Goal: Task Accomplishment & Management: Use online tool/utility

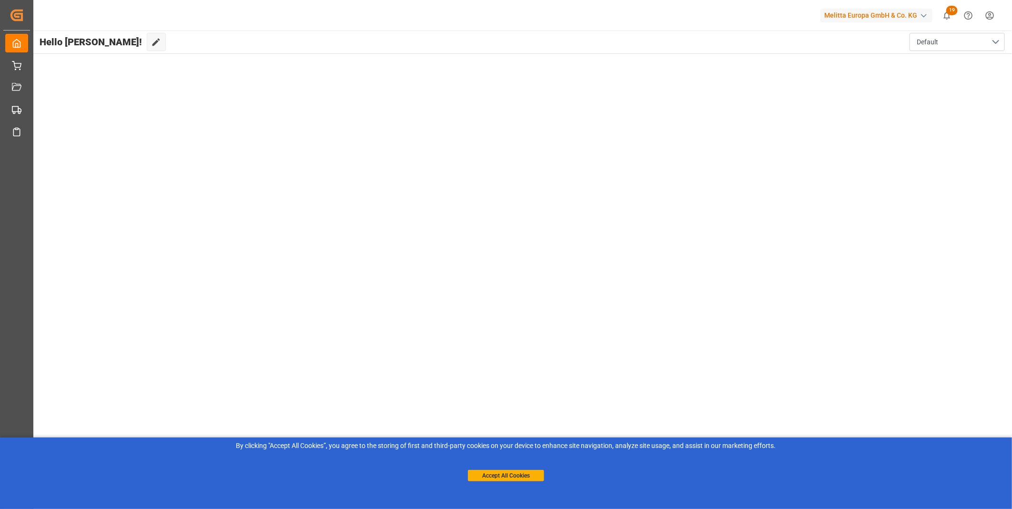
click at [518, 484] on div "By clicking "Accept All Cookies”, you agree to the storing of first and third-p…" at bounding box center [506, 461] width 1012 height 47
click at [504, 475] on button "Accept All Cookies" at bounding box center [506, 475] width 76 height 11
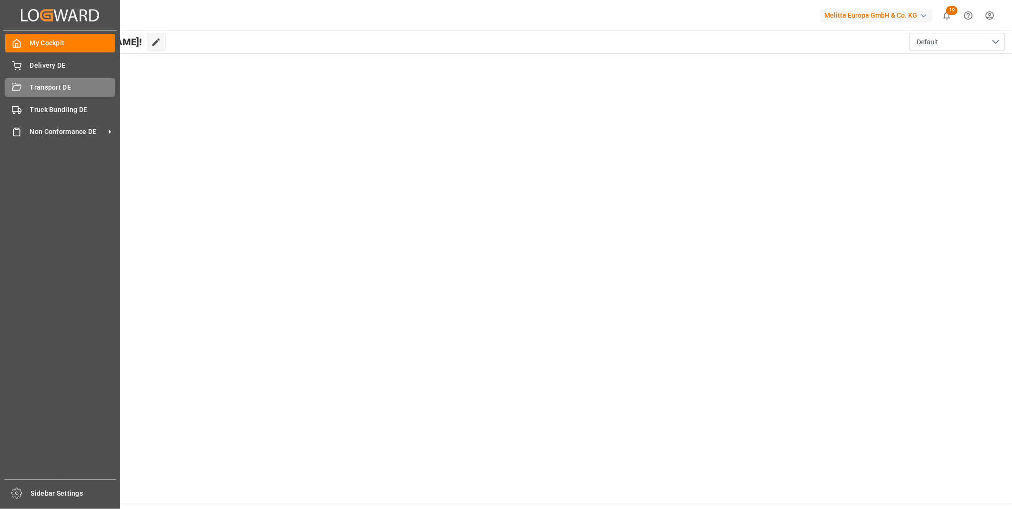
click at [15, 88] on icon at bounding box center [17, 88] width 10 height 10
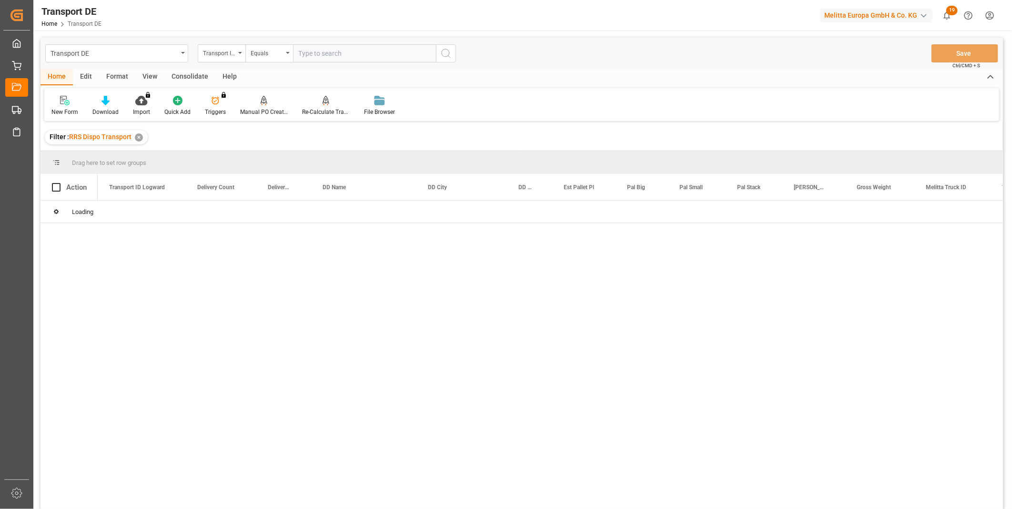
click at [189, 79] on div "Consolidate" at bounding box center [189, 77] width 51 height 16
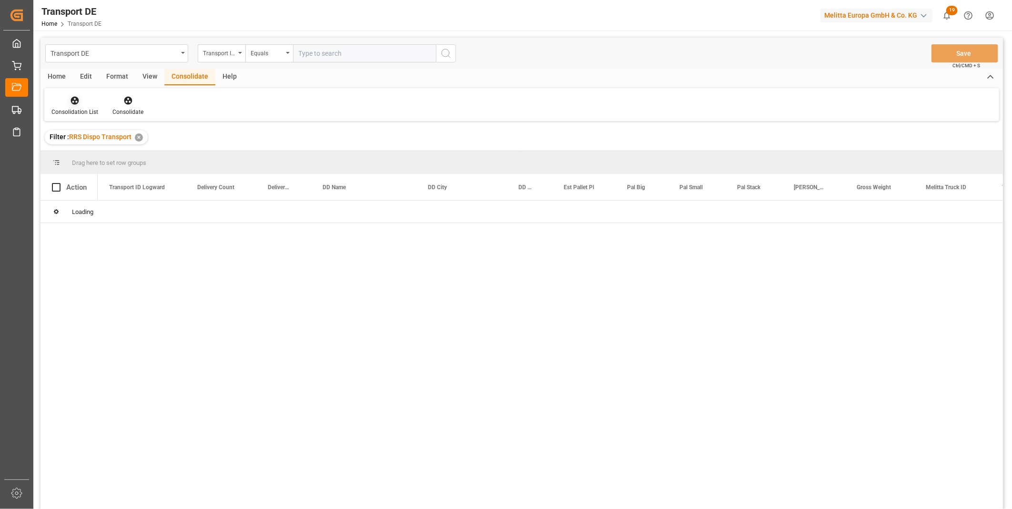
click at [83, 104] on div at bounding box center [74, 100] width 47 height 10
click at [116, 172] on div "Transport DE Transport ID Logward Equals Save Ctrl/CMD + S Home Edit Format Vie…" at bounding box center [522, 286] width 963 height 497
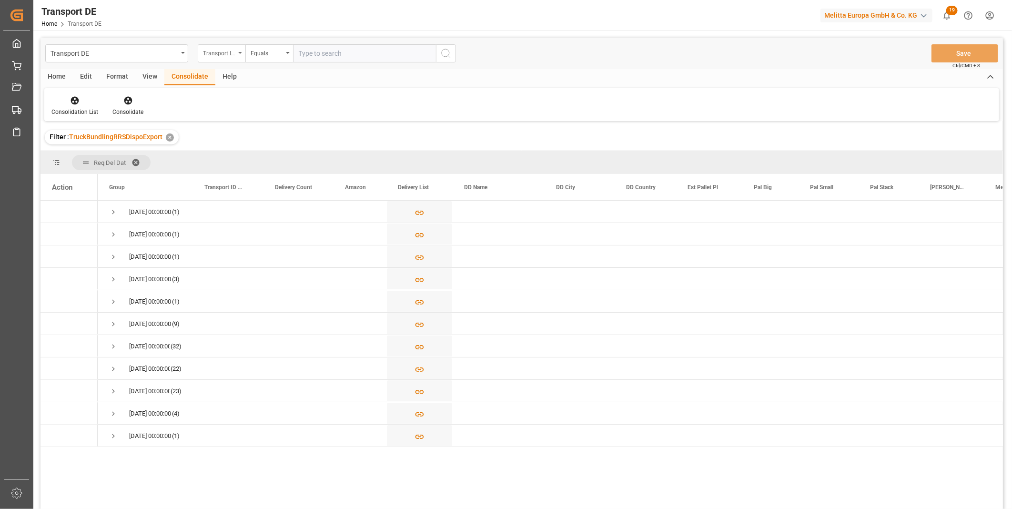
click at [217, 56] on div "Transport ID Logward" at bounding box center [219, 52] width 32 height 11
type input "ROute"
click at [236, 102] on div "Route" at bounding box center [269, 97] width 142 height 20
click at [268, 59] on div "Equals" at bounding box center [269, 53] width 48 height 18
click at [277, 154] on div "Starts with" at bounding box center [317, 157] width 142 height 20
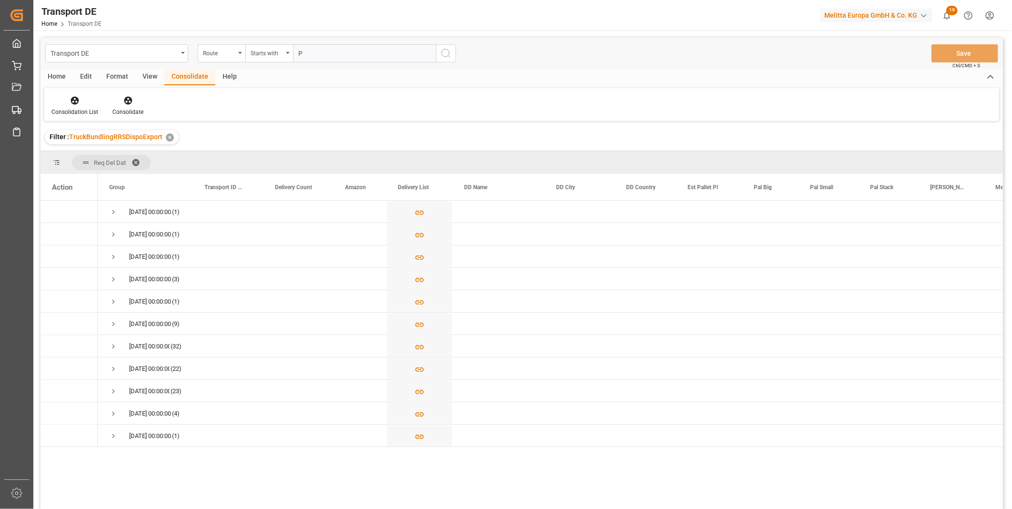
type input "PL"
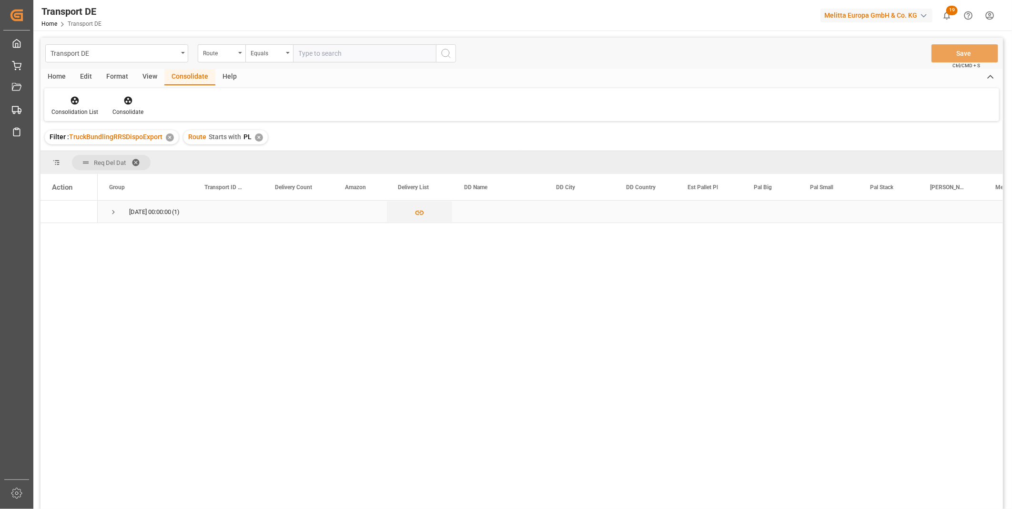
click at [110, 212] on span "Press SPACE to select this row." at bounding box center [113, 212] width 9 height 9
click at [60, 235] on input "Press Space to toggle row selection (unchecked)" at bounding box center [56, 234] width 9 height 9
checkbox input "true"
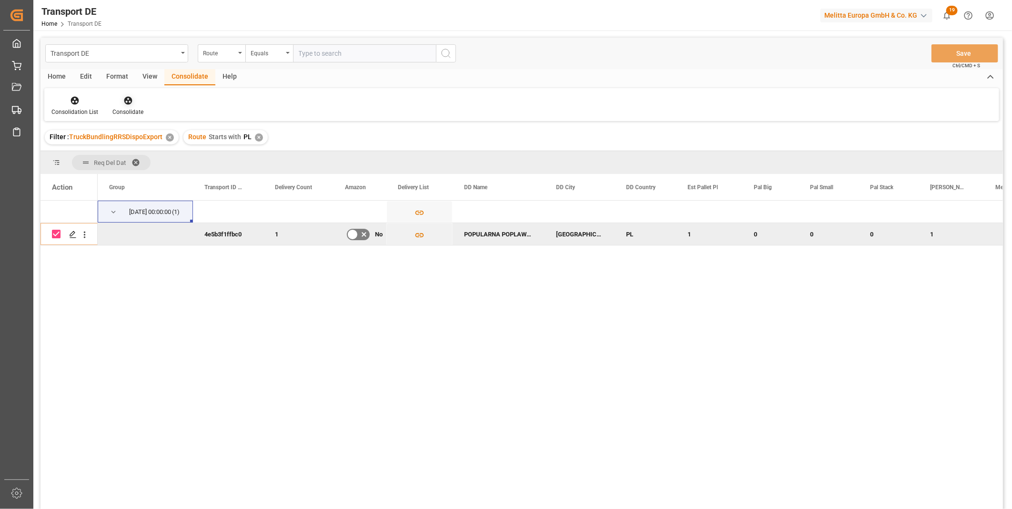
click at [141, 102] on div at bounding box center [127, 100] width 31 height 10
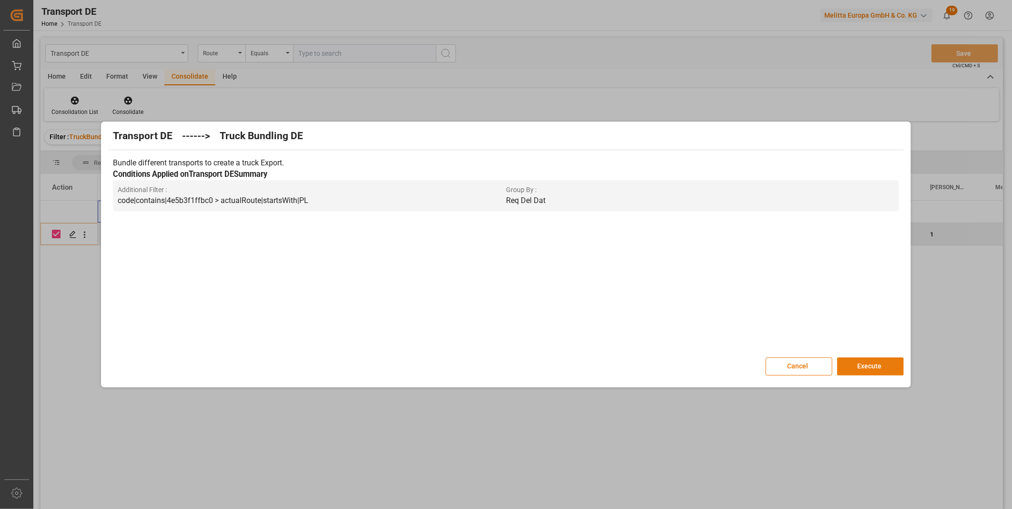
click at [882, 364] on button "Execute" at bounding box center [870, 366] width 67 height 18
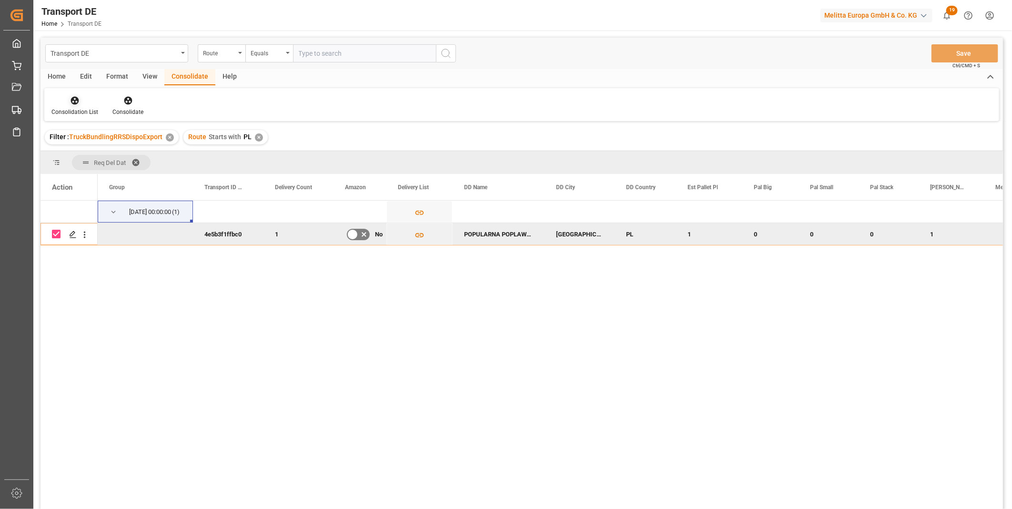
click at [80, 108] on div "Consolidation List" at bounding box center [74, 112] width 47 height 9
click at [113, 175] on div "Transport DE Route Equals Save Ctrl/CMD + S Home Edit Format View Consolidate H…" at bounding box center [522, 286] width 963 height 497
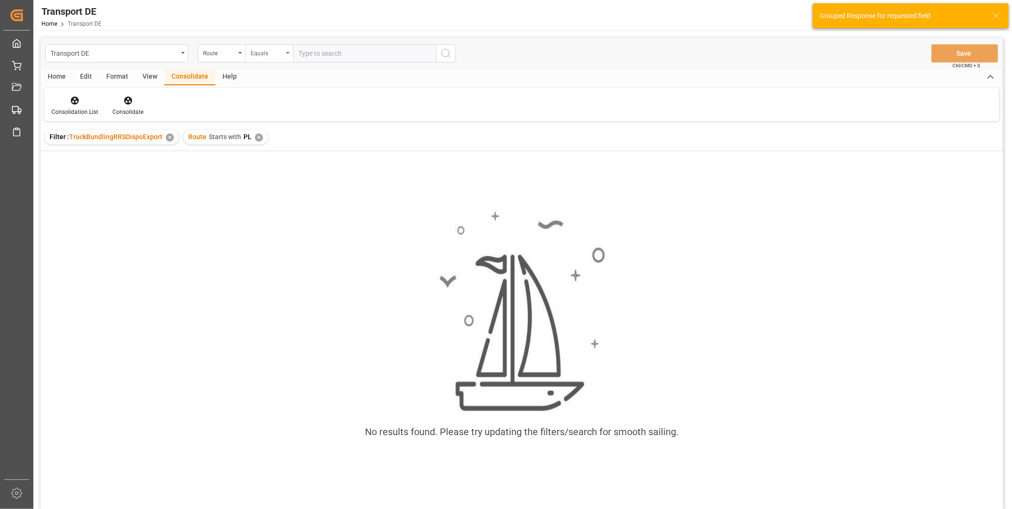
click at [284, 59] on div "Equals" at bounding box center [269, 53] width 48 height 18
click at [210, 88] on div "Consolidation List Consolidate" at bounding box center [521, 104] width 955 height 33
click at [258, 138] on div "✕" at bounding box center [259, 137] width 8 height 8
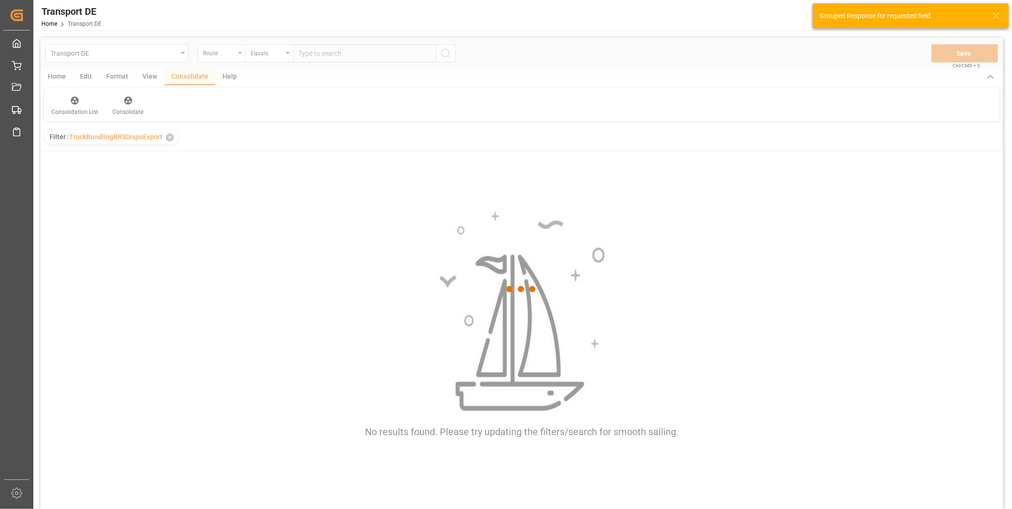
click at [274, 57] on div at bounding box center [522, 289] width 963 height 503
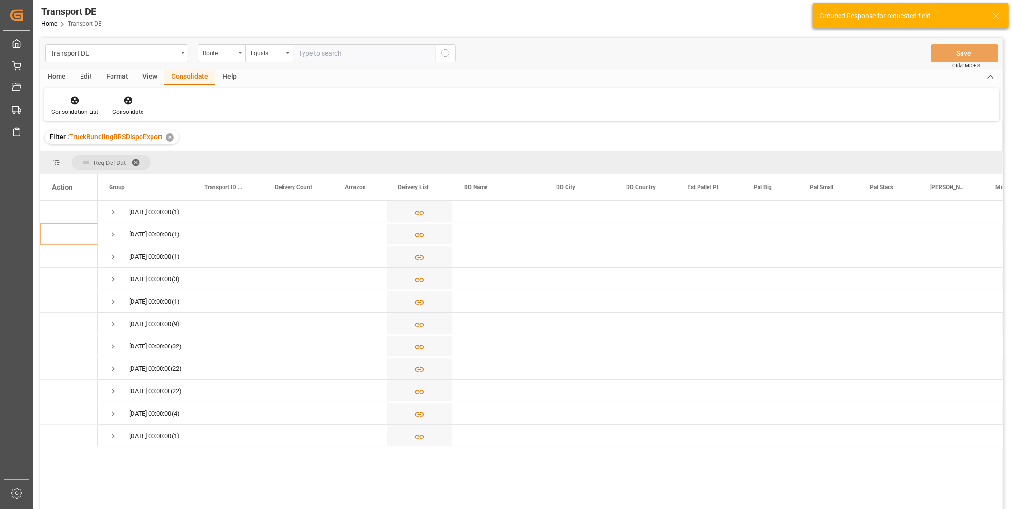
click at [274, 57] on div "Equals" at bounding box center [267, 52] width 32 height 11
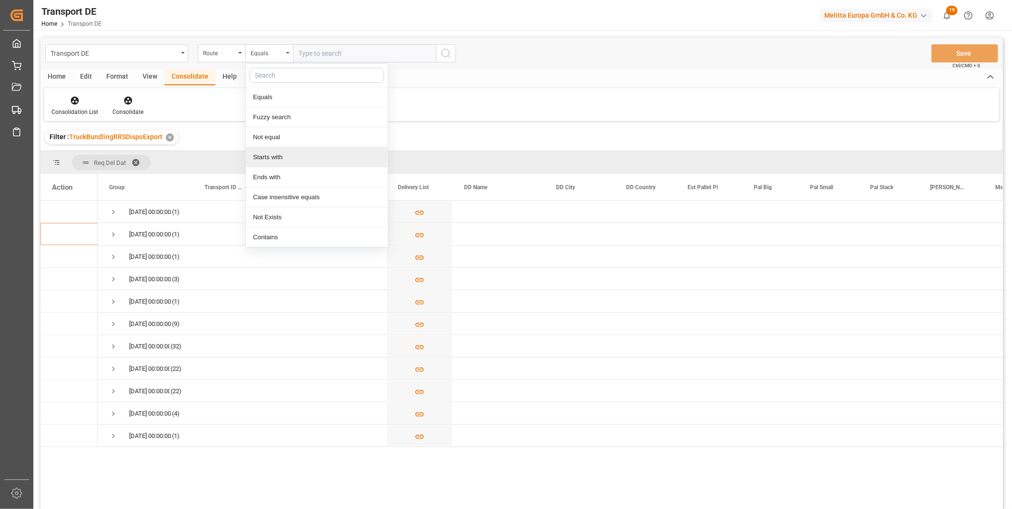
click at [272, 151] on div "Starts with" at bounding box center [317, 157] width 142 height 20
type input "CZ"
click at [454, 54] on button "search button" at bounding box center [446, 53] width 20 height 18
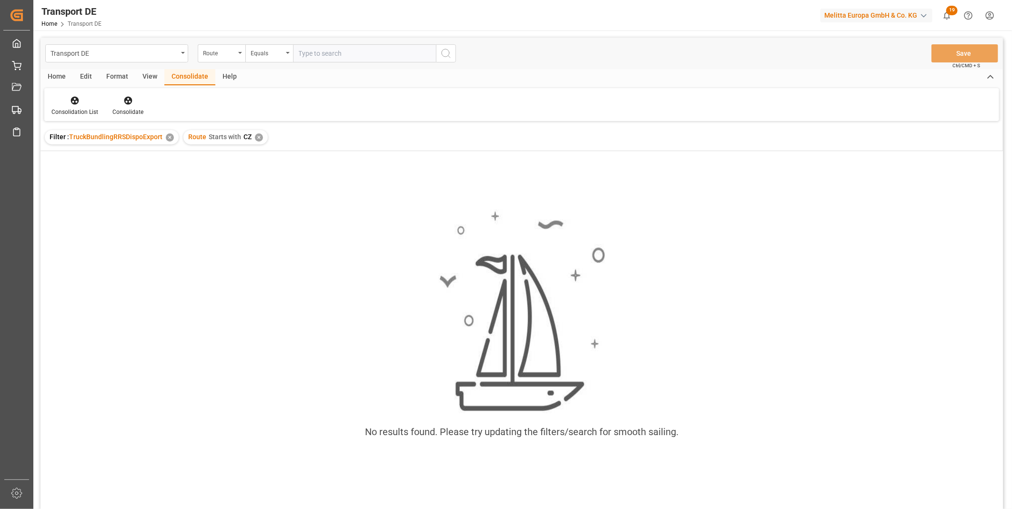
click at [258, 137] on div "✕" at bounding box center [259, 137] width 8 height 8
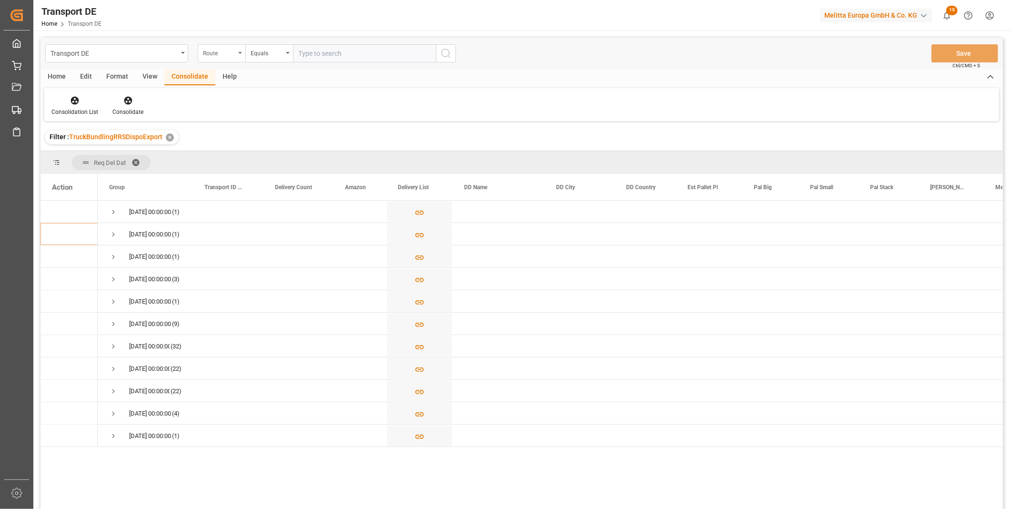
click at [233, 57] on div "Route" at bounding box center [219, 52] width 32 height 11
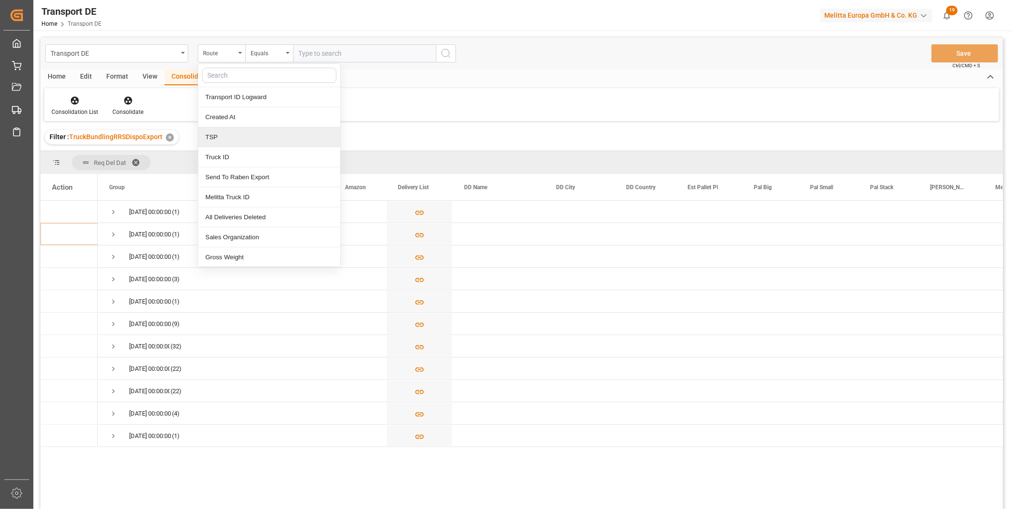
click at [222, 136] on div "TSP" at bounding box center [269, 137] width 142 height 20
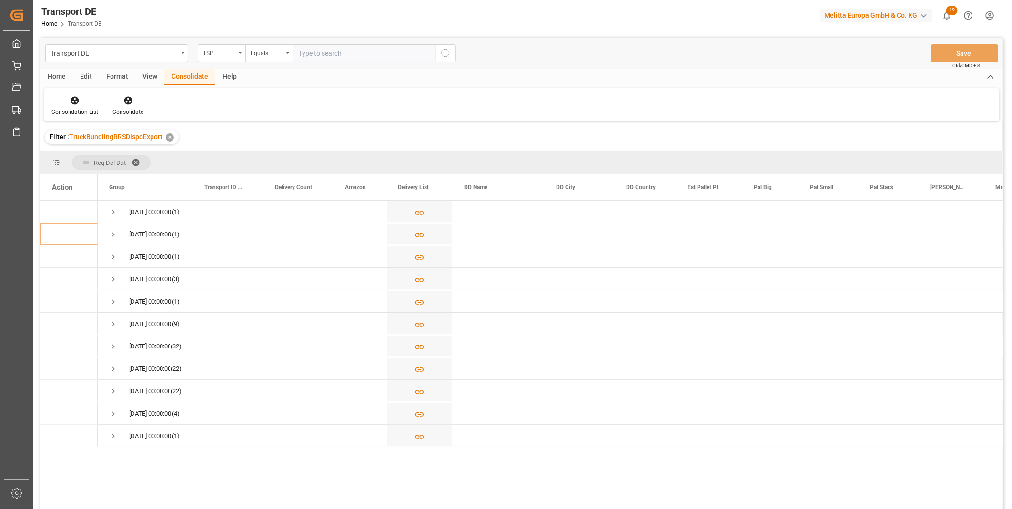
click at [365, 43] on div "Transport DE TSP Equals Save Ctrl/CMD + S" at bounding box center [522, 53] width 963 height 31
click at [362, 48] on input "text" at bounding box center [364, 53] width 143 height 18
type input "D"
type input "DACHSER COF FOODSERVICE"
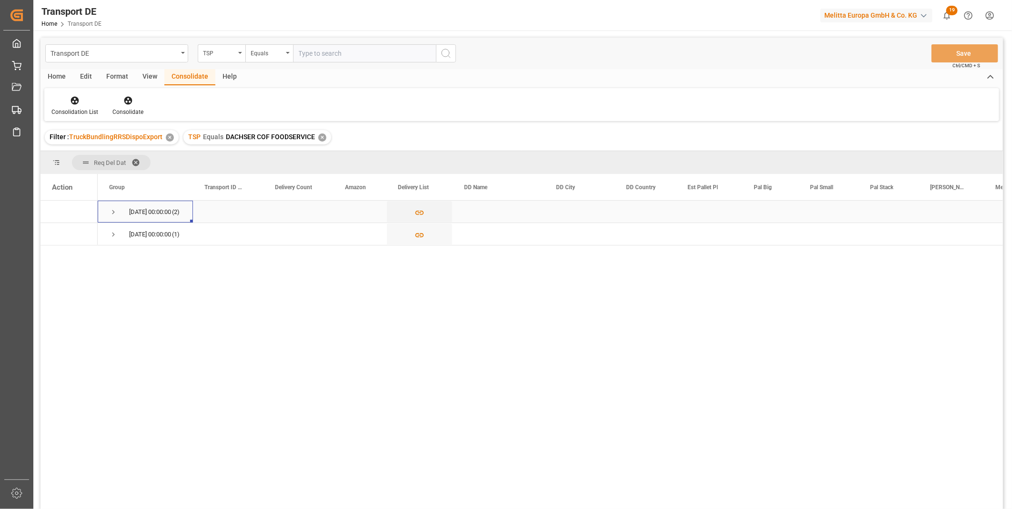
click at [112, 210] on span "Press SPACE to select this row." at bounding box center [113, 212] width 9 height 9
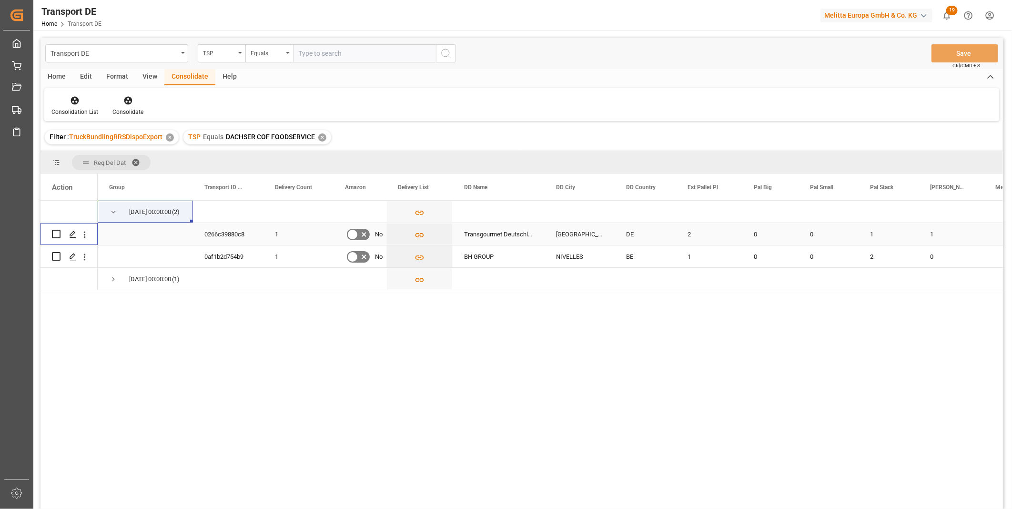
click at [59, 234] on input "Press Space to toggle row selection (unchecked)" at bounding box center [56, 234] width 9 height 9
checkbox input "true"
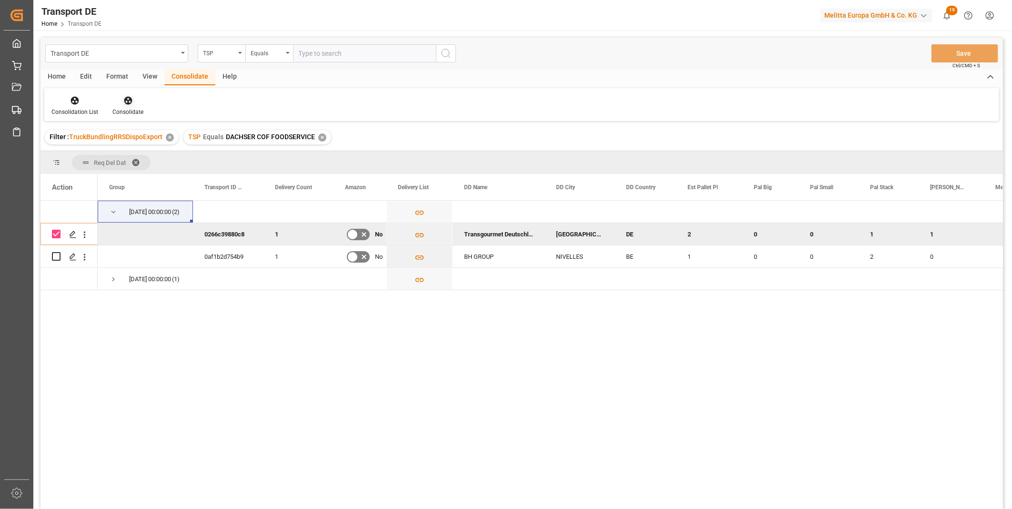
click at [130, 105] on icon at bounding box center [128, 101] width 10 height 10
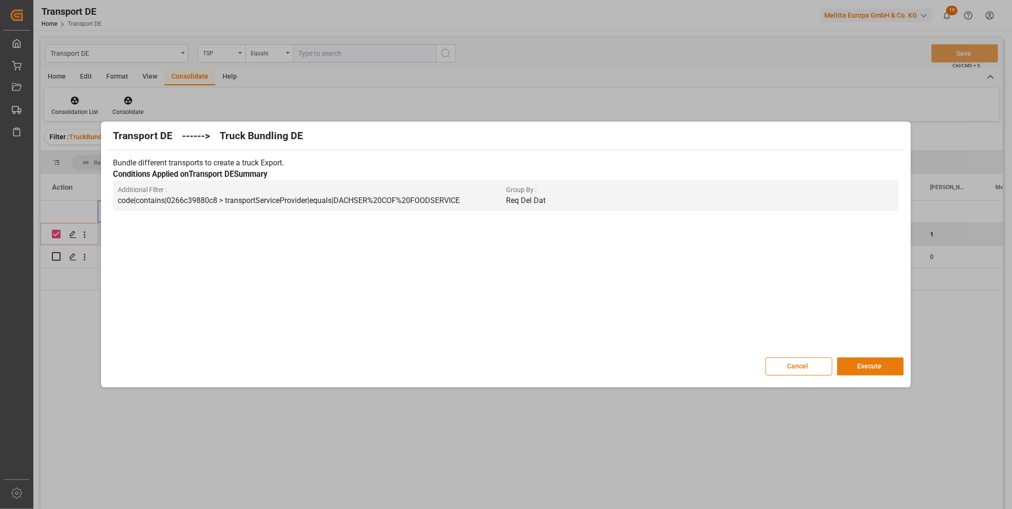
click at [880, 367] on button "Execute" at bounding box center [870, 366] width 67 height 18
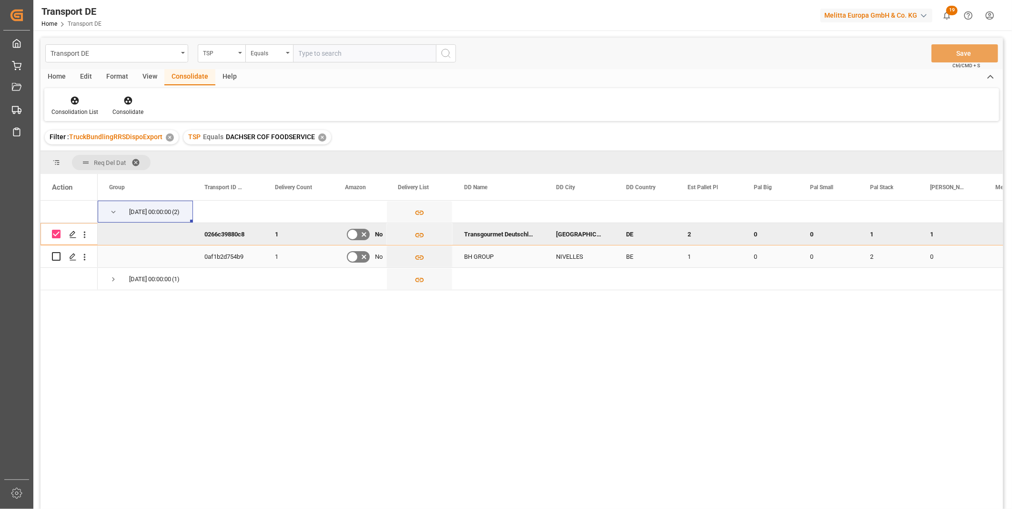
drag, startPoint x: 58, startPoint y: 254, endPoint x: 58, endPoint y: 246, distance: 7.2
click at [58, 254] on input "Press Space to toggle row selection (unchecked)" at bounding box center [56, 256] width 9 height 9
checkbox input "true"
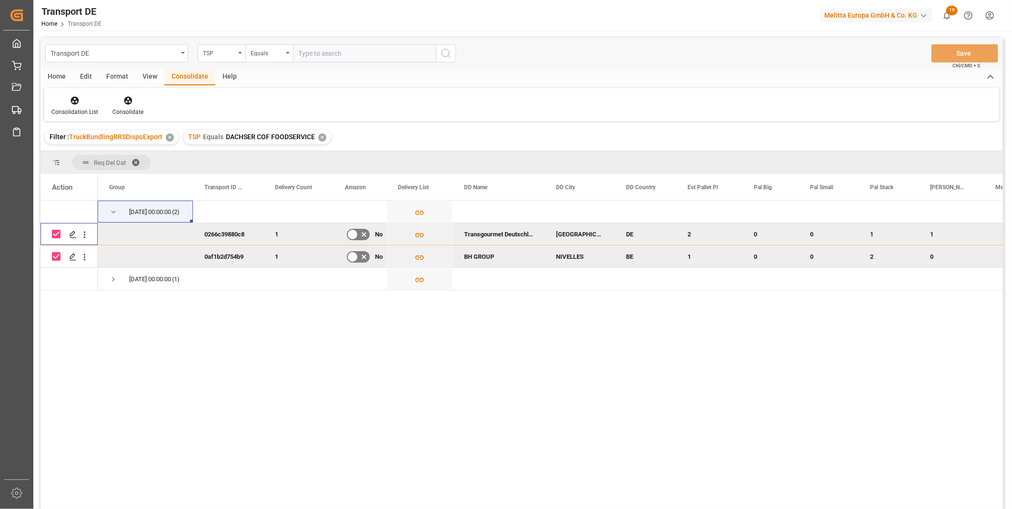
click at [57, 232] on input "Press Space to toggle row selection (checked)" at bounding box center [56, 234] width 9 height 9
checkbox input "false"
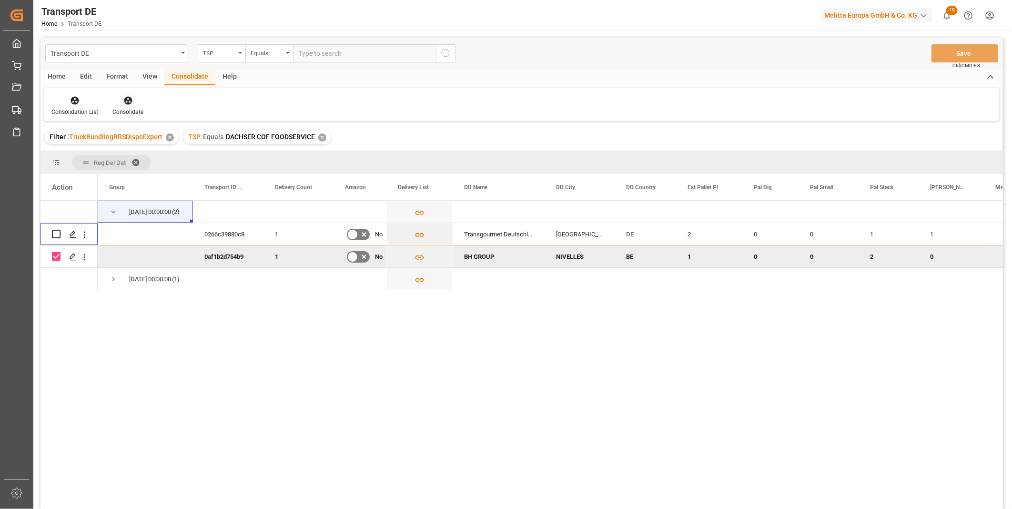
click at [134, 109] on div "Consolidate" at bounding box center [127, 112] width 31 height 9
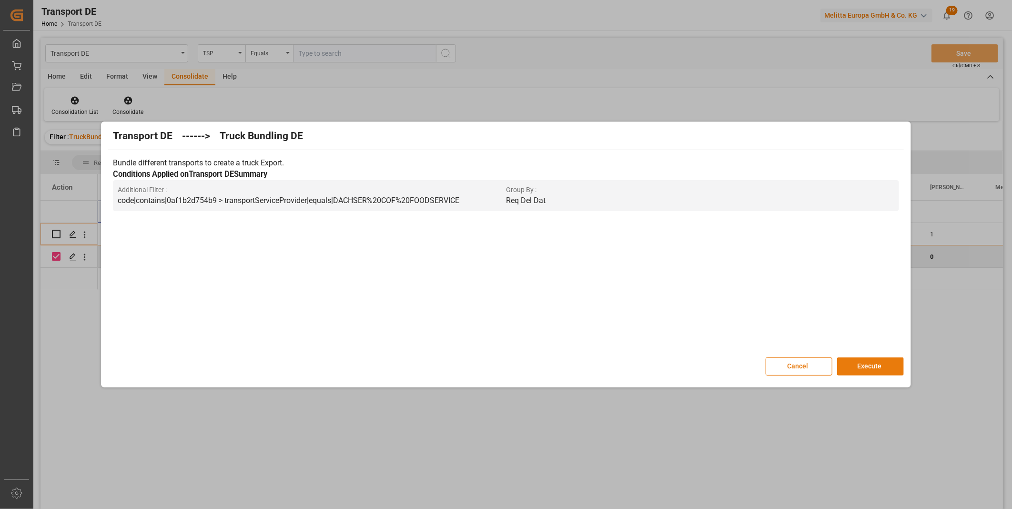
click at [876, 366] on button "Execute" at bounding box center [870, 366] width 67 height 18
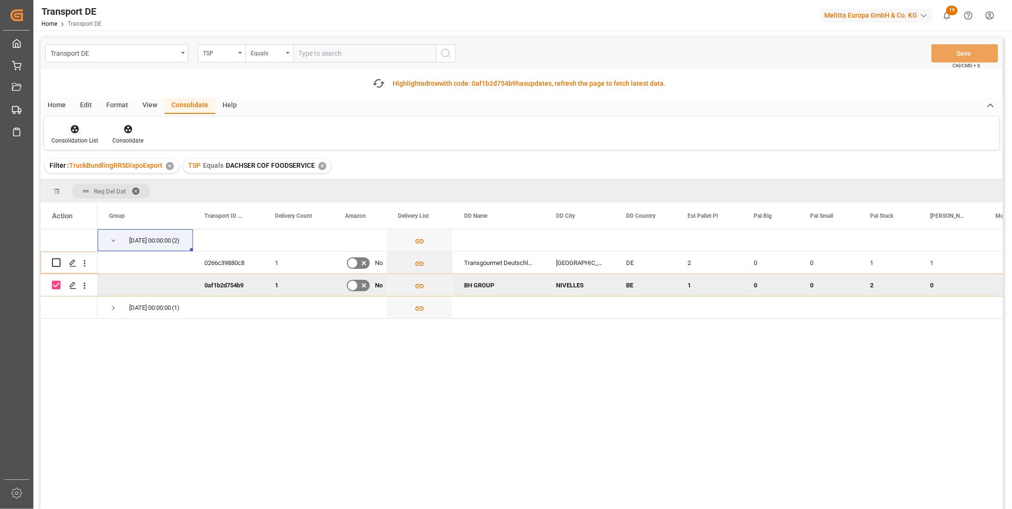
click at [88, 141] on div "Consolidation List" at bounding box center [74, 140] width 47 height 9
click at [109, 199] on div "Transport DE TSP Equals Save Ctrl/CMD + S Fetch latest updates Highlighted row …" at bounding box center [522, 300] width 963 height 525
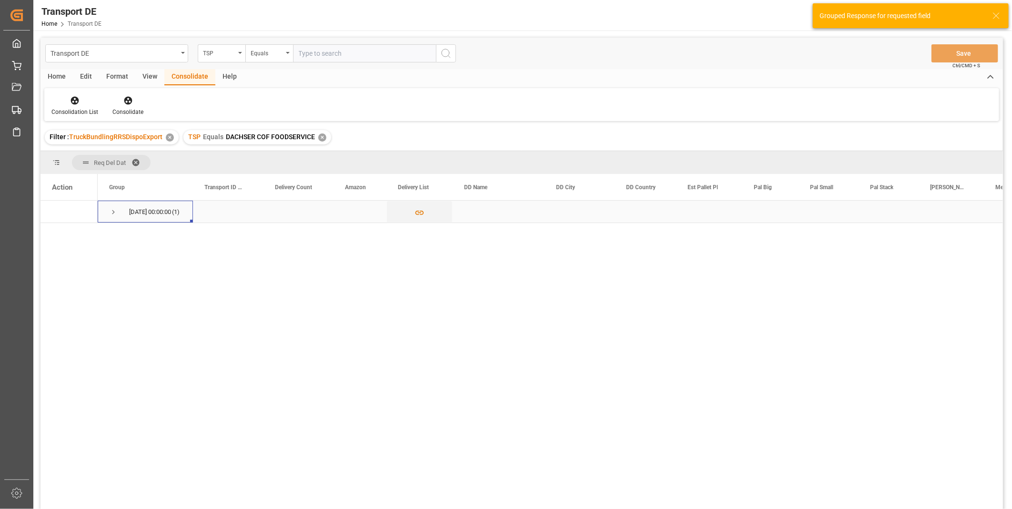
click at [112, 214] on span "Press SPACE to select this row." at bounding box center [113, 212] width 9 height 9
click at [53, 237] on input "Press Space to toggle row selection (unchecked)" at bounding box center [56, 234] width 9 height 9
checkbox input "true"
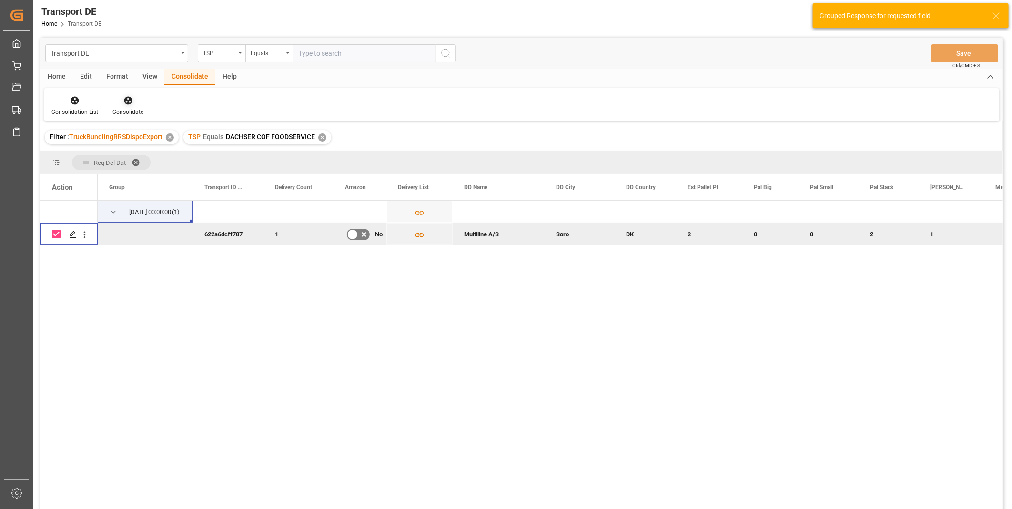
click at [129, 96] on icon at bounding box center [128, 101] width 10 height 10
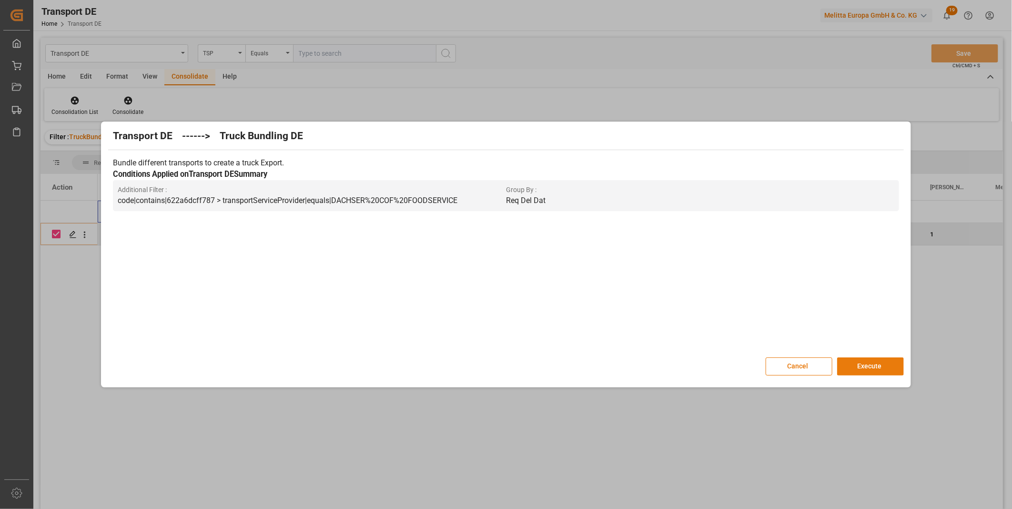
click at [891, 364] on button "Execute" at bounding box center [870, 366] width 67 height 18
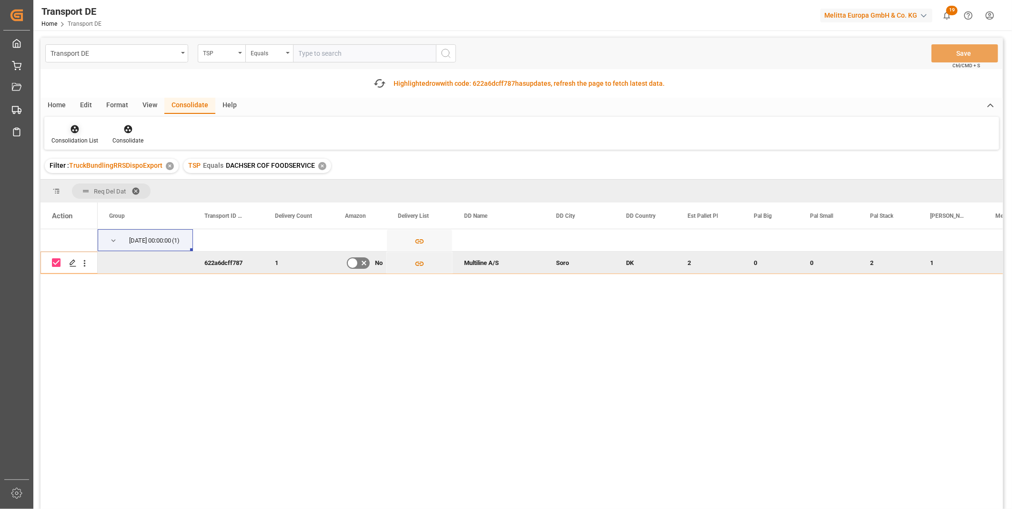
click at [64, 133] on div at bounding box center [74, 129] width 47 height 10
click at [99, 207] on div "Transport DE TSP Equals Save Ctrl/CMD + S Fetch latest updates Highlighted row …" at bounding box center [522, 300] width 963 height 525
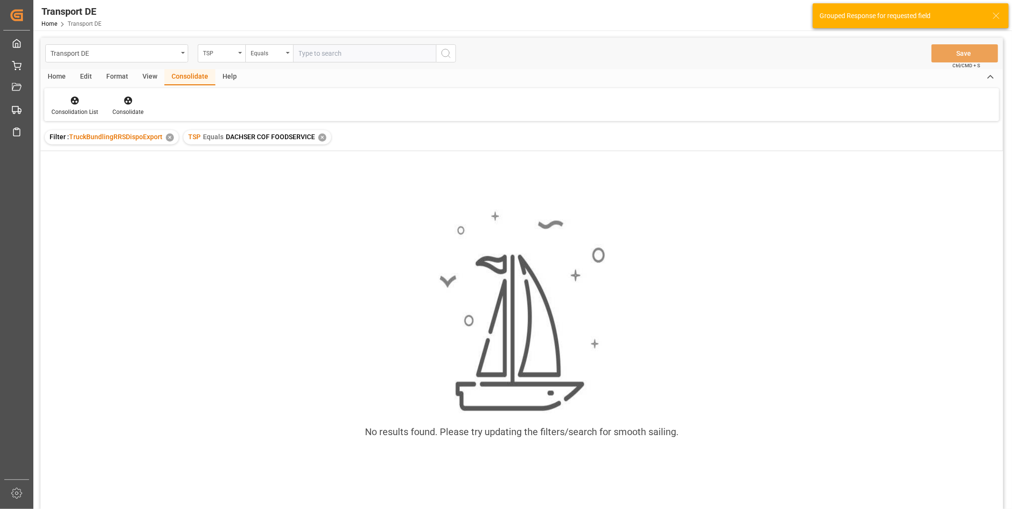
click at [324, 138] on div "✕" at bounding box center [322, 137] width 8 height 8
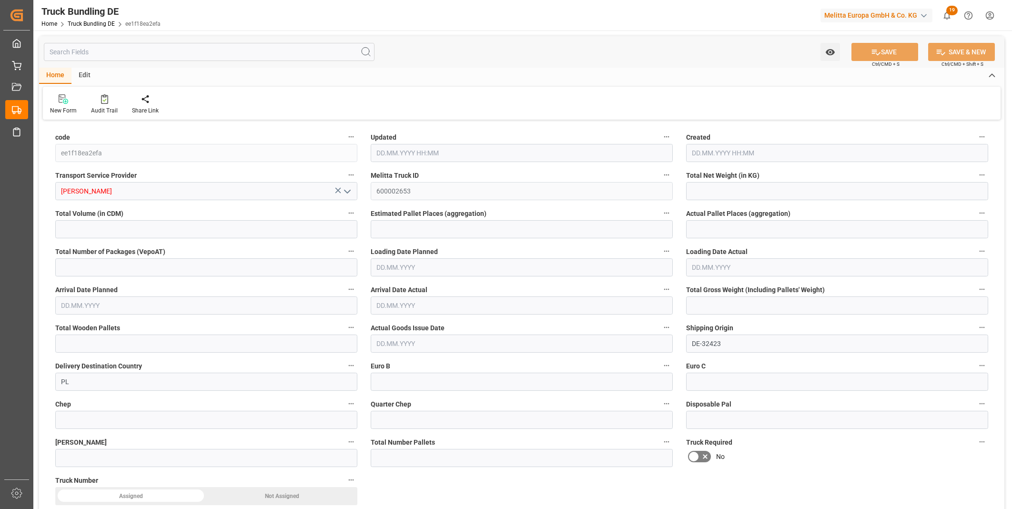
type input "100.5"
type input "663.24"
type input "1"
type input "0"
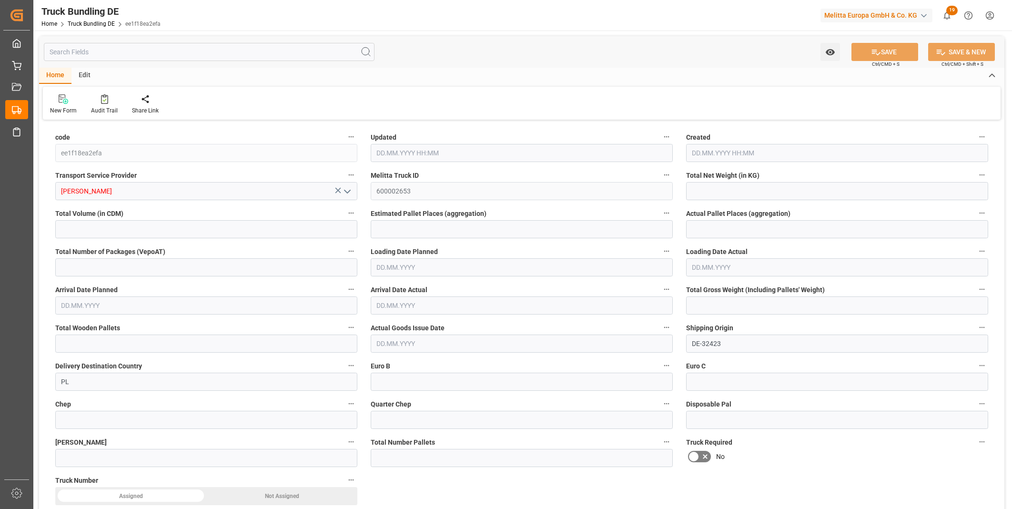
type input "149"
type input "1"
type input "0"
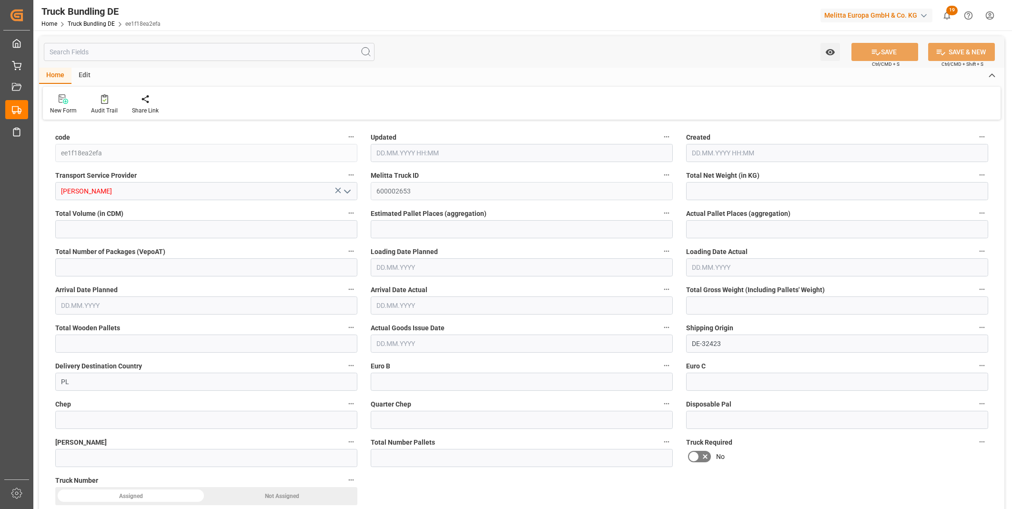
type input "0"
type input "17.09.2025 08:06"
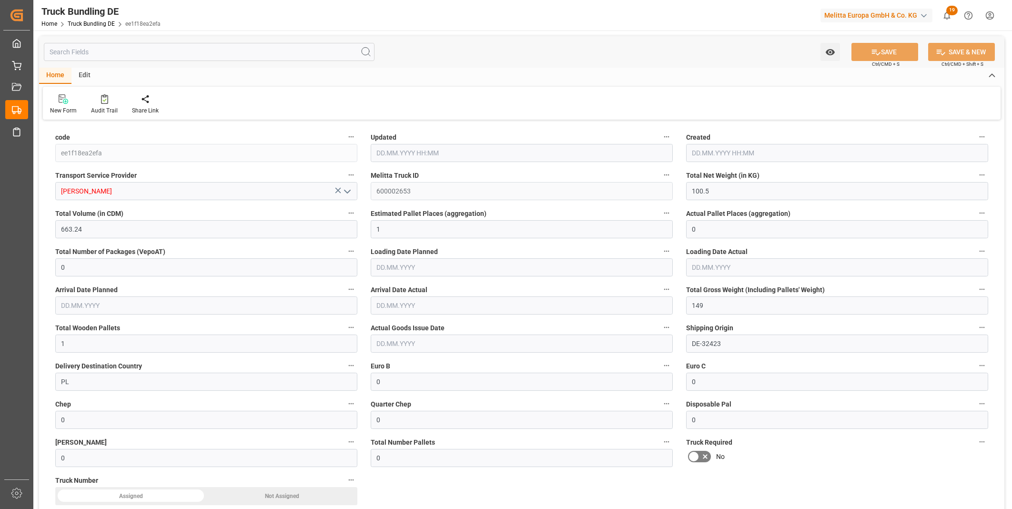
type input "17.09.2025 08:06"
type input "18.09.2025"
type input "24.09.2025"
type input "[DATE]"
type input "286.632"
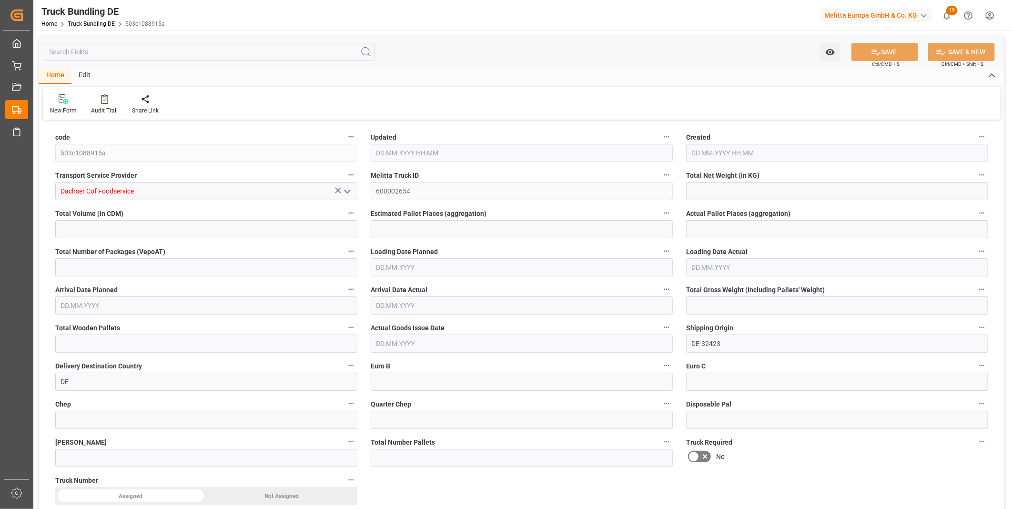
type input "1164.136"
type input "2"
type input "0"
type input "388.4"
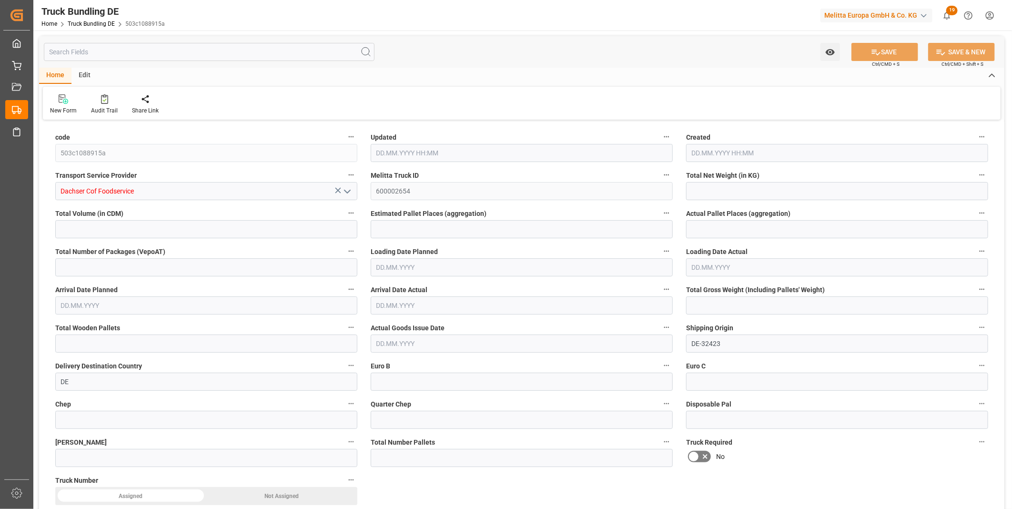
type input "2"
type input "0"
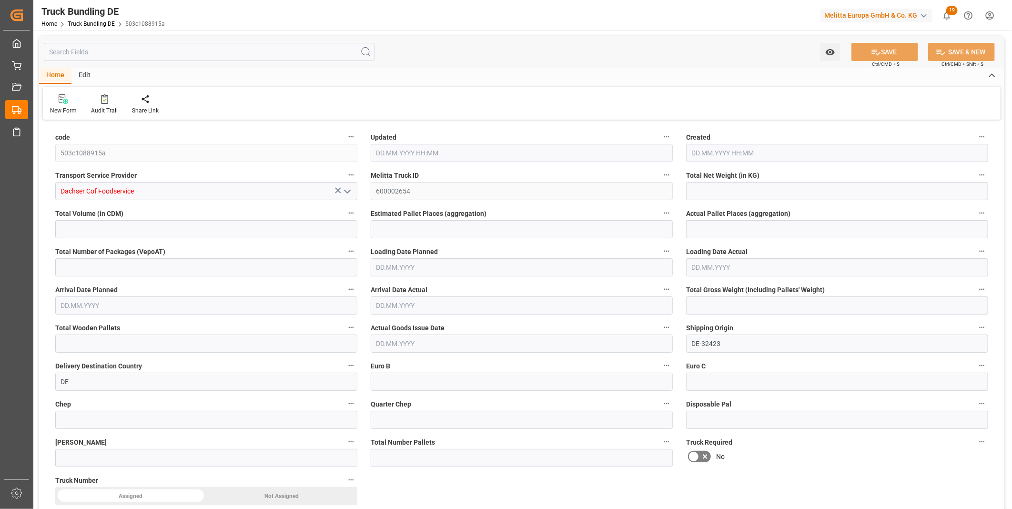
type input "0"
type input "17.09.2025 08:07"
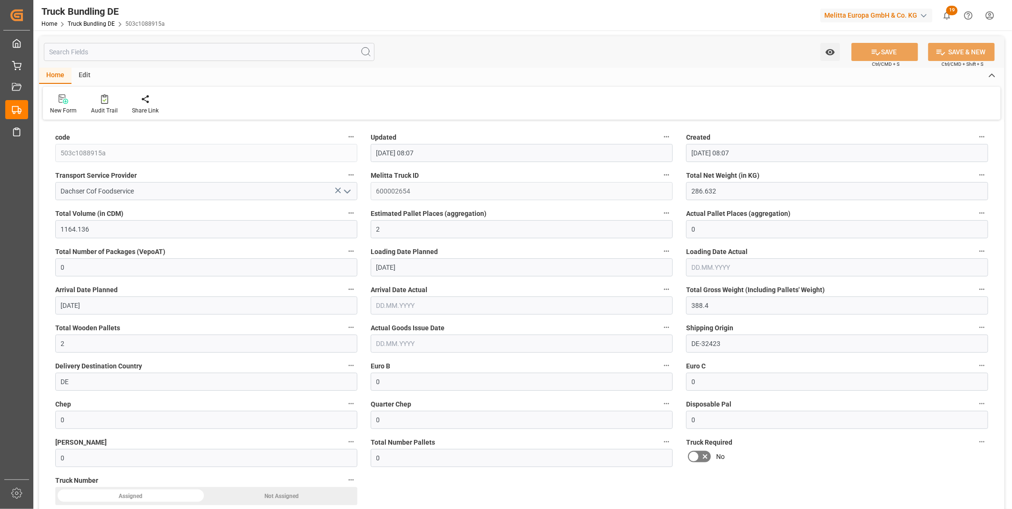
type input "22.09.2025"
type input "24.09.2025"
type input "17.09.2025"
type input "697.538"
type input "2943.79"
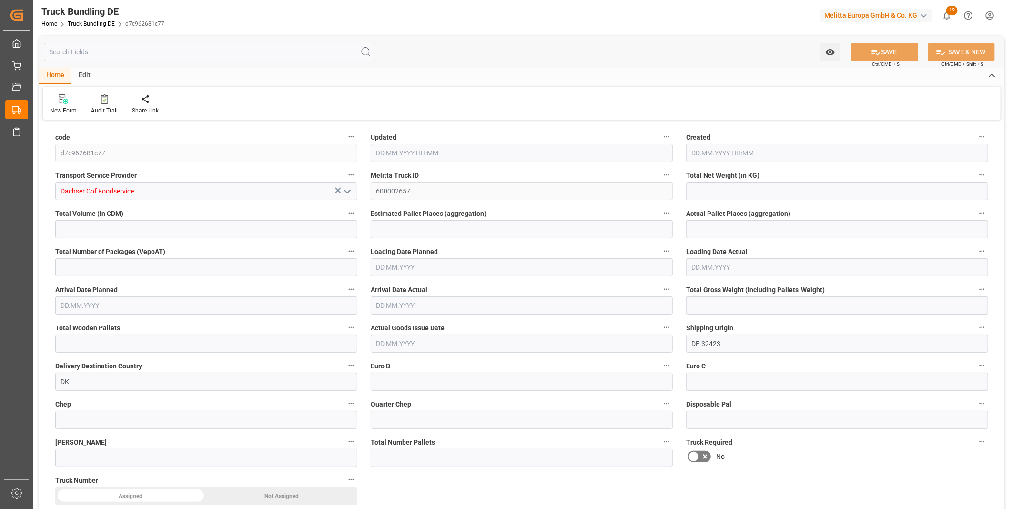
type input "2"
type input "0"
type input "900.842"
type input "3"
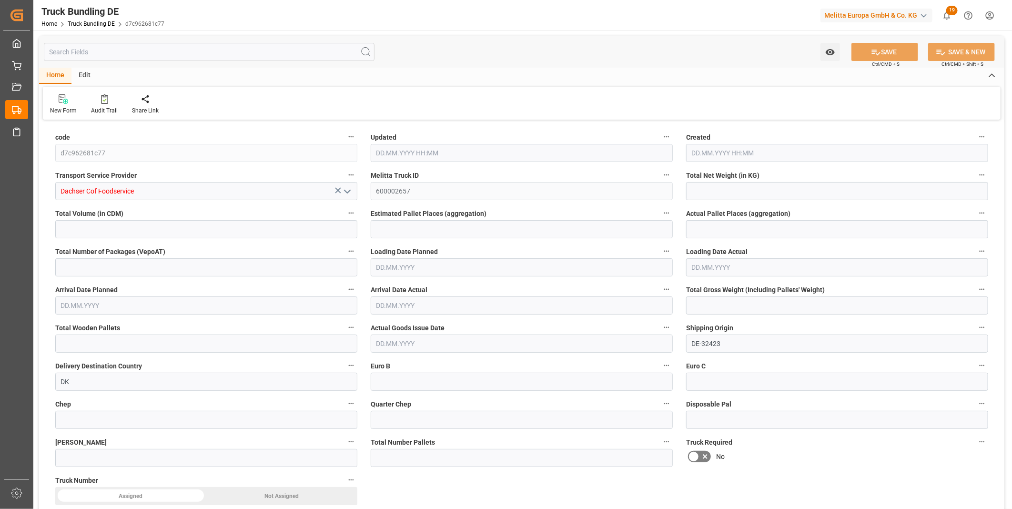
type input "0"
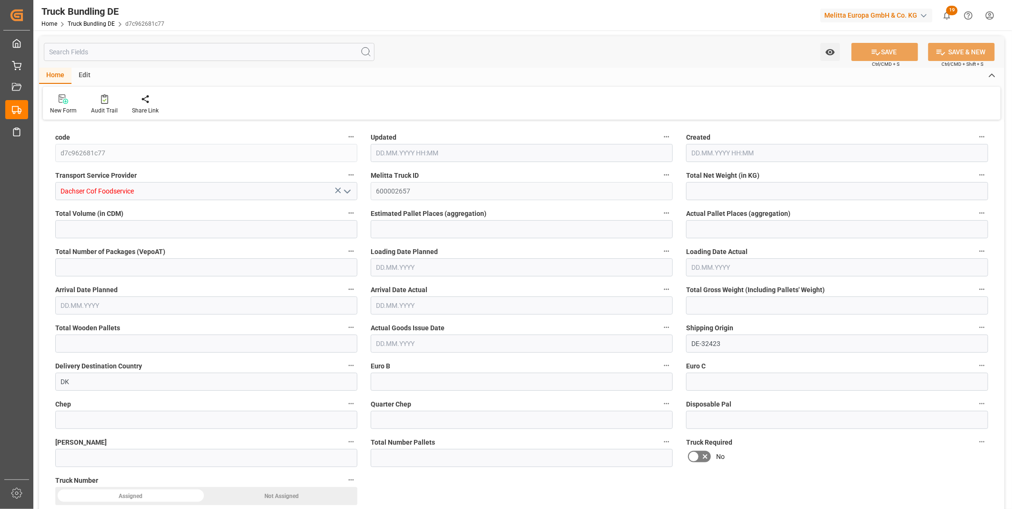
type input "0"
type input "[DATE] 08:07"
type input "[DATE]"
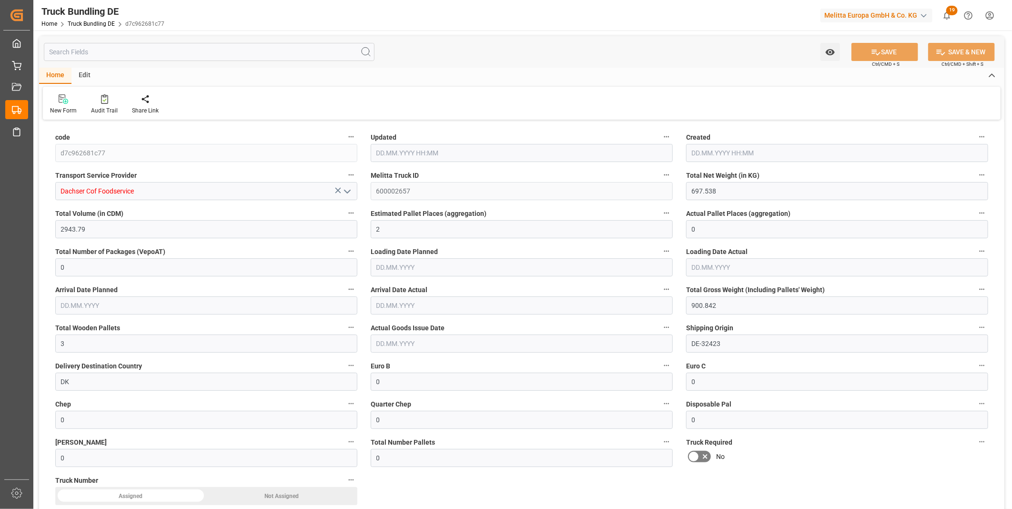
type input "[DATE]"
